Goal: Navigation & Orientation: Find specific page/section

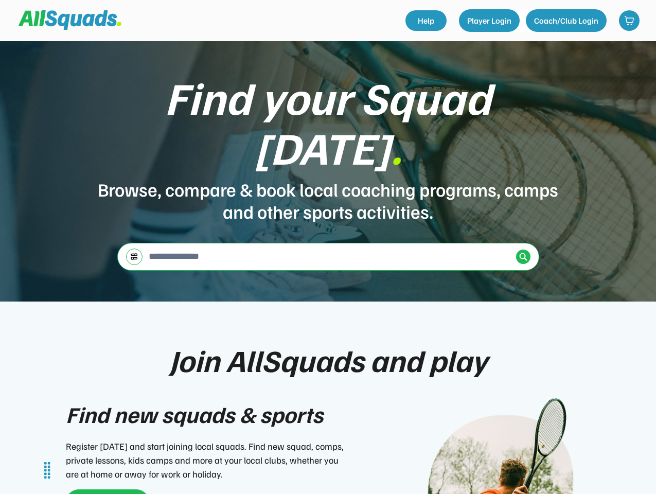
click at [328, 247] on div "Find your Squad [DATE] . Browse, compare & book local coaching programs, camps …" at bounding box center [328, 171] width 656 height 260
click at [328, 267] on div "Find your Squad [DATE] . Browse, compare & book local coaching programs, camps …" at bounding box center [328, 171] width 656 height 260
click at [328, 178] on div "Browse, compare & book local coaching programs, camps and other sports activiti…" at bounding box center [328, 200] width 463 height 44
click at [328, 140] on div "Find your Squad [DATE] ." at bounding box center [328, 122] width 463 height 100
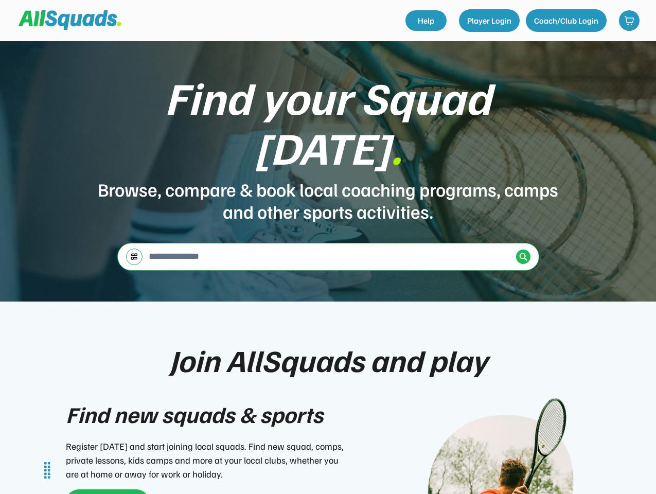
click at [328, 115] on div "Find your Squad [DATE] ." at bounding box center [328, 122] width 463 height 100
click at [328, 178] on div "Browse, compare & book local coaching programs, camps and other sports activiti…" at bounding box center [328, 200] width 463 height 44
click at [328, 246] on input "input" at bounding box center [329, 256] width 365 height 21
click at [134, 253] on img at bounding box center [134, 257] width 8 height 8
